Goal: Information Seeking & Learning: Learn about a topic

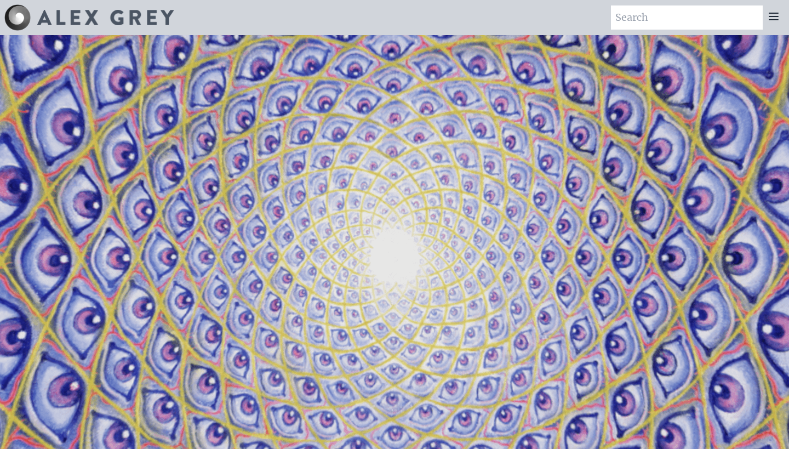
click at [663, 21] on input "search" at bounding box center [687, 17] width 152 height 24
type input "drawings"
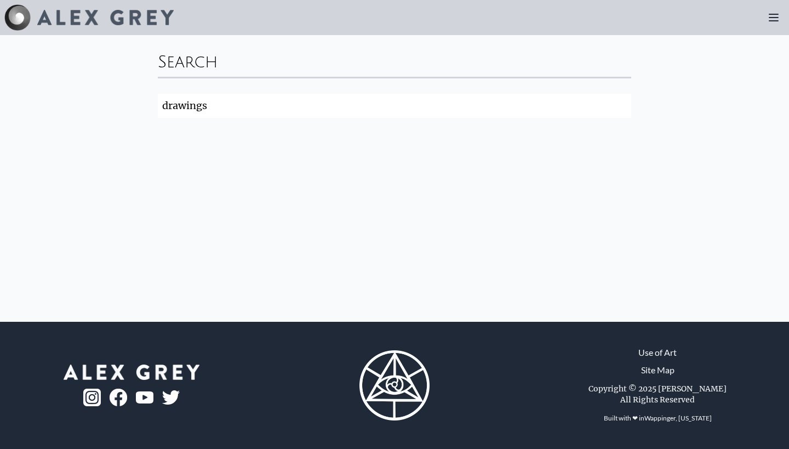
click at [618, 106] on input "drawings" at bounding box center [394, 106] width 473 height 24
click at [769, 10] on div at bounding box center [773, 18] width 22 height 22
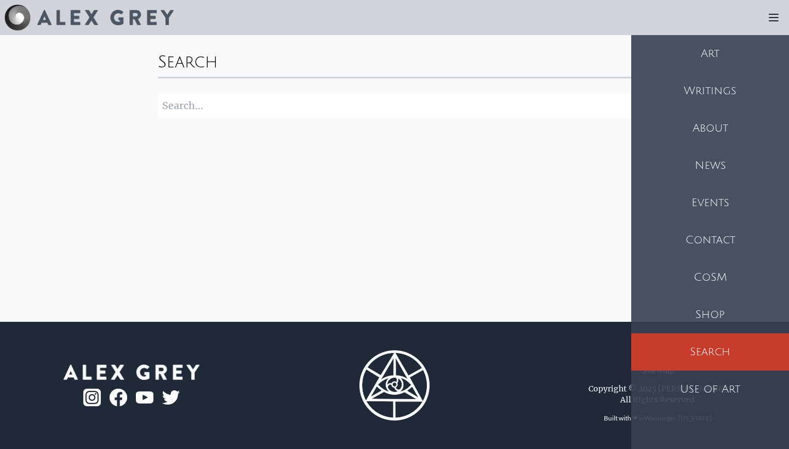
click at [697, 44] on div "Art" at bounding box center [710, 53] width 158 height 37
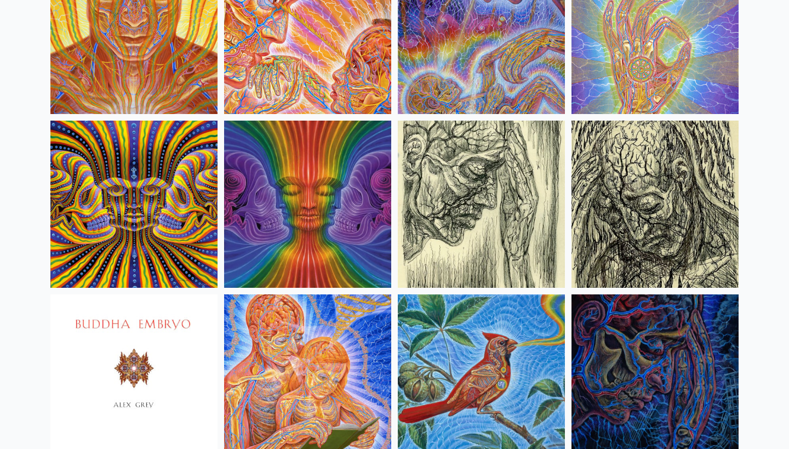
scroll to position [6425, 0]
click at [641, 196] on img at bounding box center [654, 203] width 167 height 167
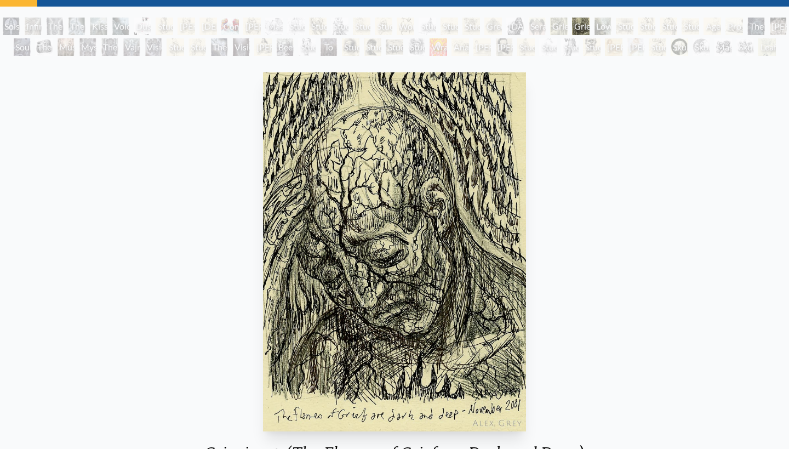
scroll to position [51, 0]
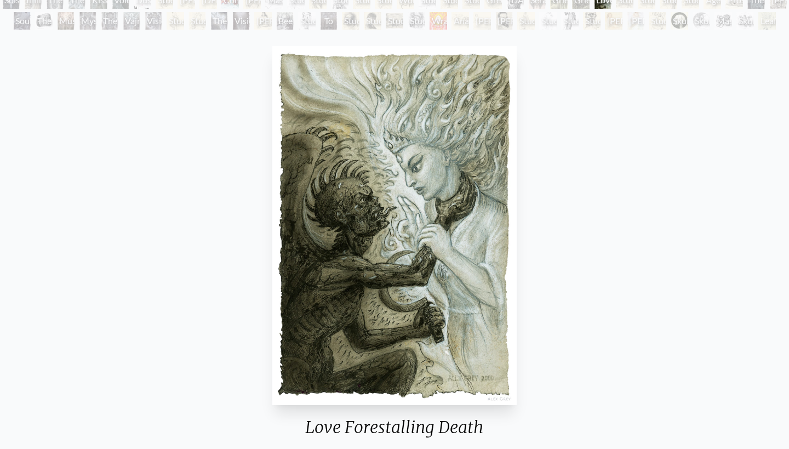
scroll to position [79, 0]
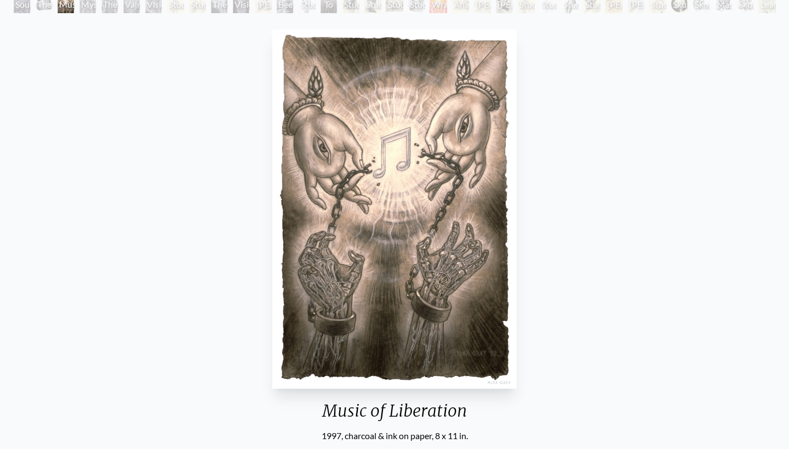
scroll to position [96, 0]
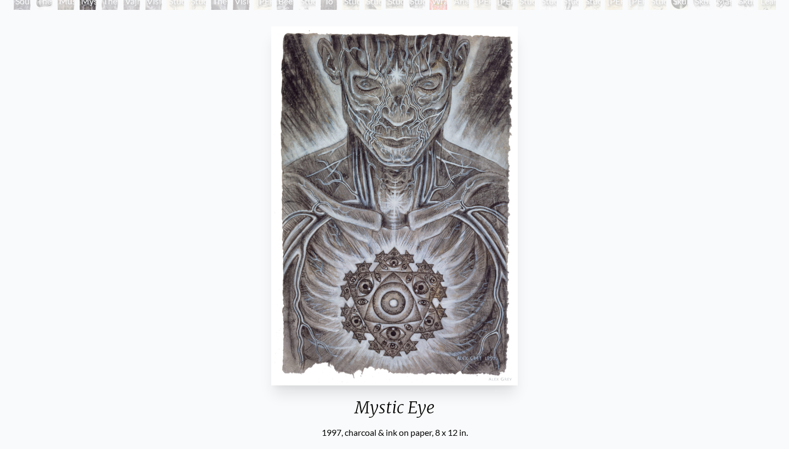
scroll to position [96, 0]
